Goal: Find specific page/section: Find specific page/section

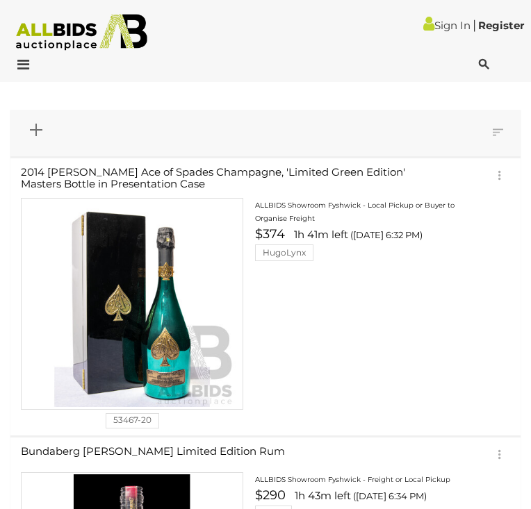
click at [481, 61] on icon at bounding box center [484, 65] width 10 height 14
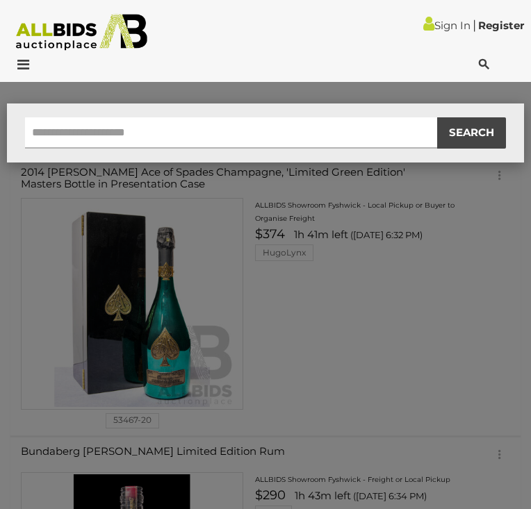
click at [202, 122] on input "text" at bounding box center [231, 132] width 412 height 31
click at [106, 44] on div "SEARCH" at bounding box center [265, 254] width 531 height 509
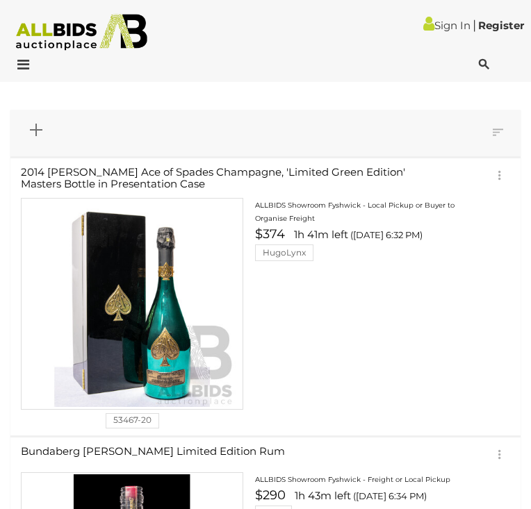
click at [92, 28] on img at bounding box center [81, 32] width 147 height 37
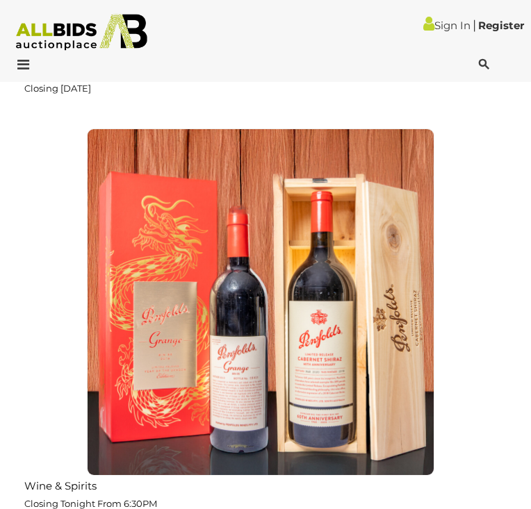
scroll to position [2068, 0]
